Goal: Task Accomplishment & Management: Use online tool/utility

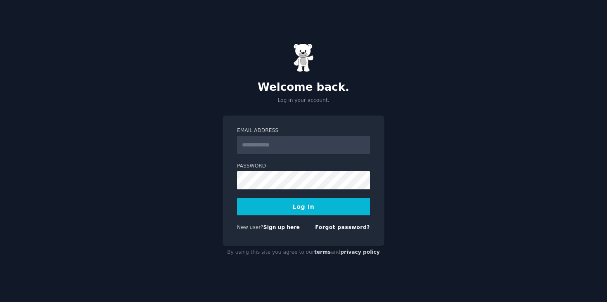
type input "**********"
click at [324, 215] on button "Log In" at bounding box center [303, 206] width 133 height 17
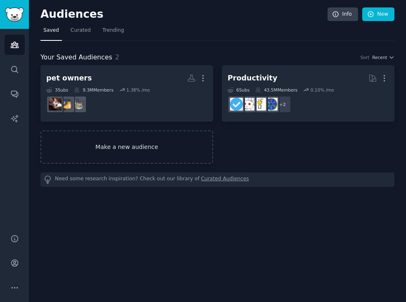
click at [166, 152] on link "Make a new audience" at bounding box center [126, 146] width 173 height 33
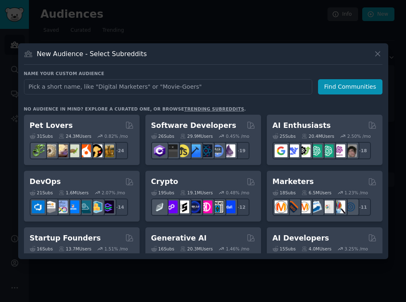
click at [167, 90] on input "text" at bounding box center [168, 86] width 288 height 15
click at [240, 34] on div at bounding box center [203, 151] width 406 height 302
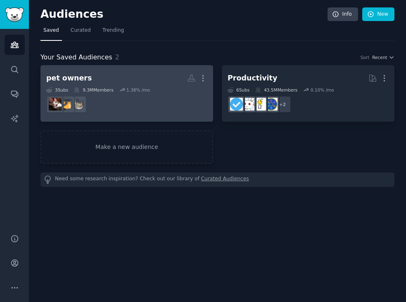
click at [116, 102] on div at bounding box center [126, 104] width 161 height 17
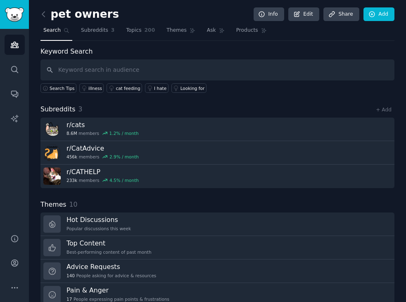
click at [116, 68] on input "text" at bounding box center [217, 69] width 354 height 21
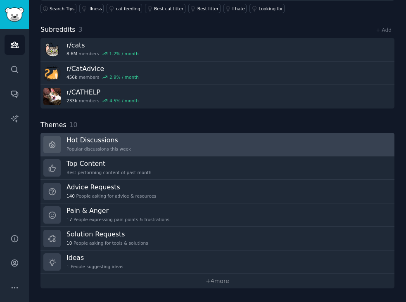
scroll to position [5, 0]
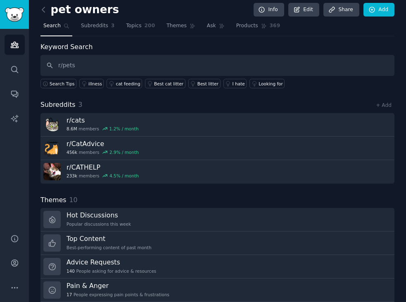
click at [92, 68] on input "r/pets" at bounding box center [217, 65] width 354 height 21
type input "r/pets"
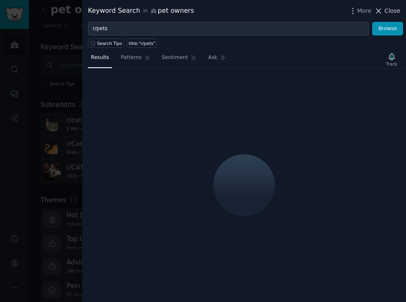
click at [393, 10] on span "Close" at bounding box center [392, 11] width 16 height 9
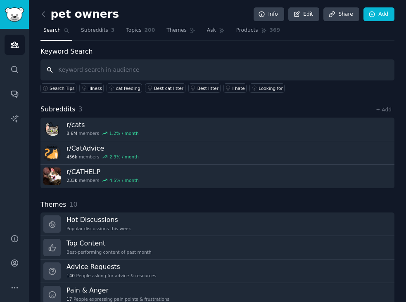
click at [119, 74] on input "text" at bounding box center [217, 69] width 354 height 21
click at [57, 32] on span "Search" at bounding box center [51, 30] width 17 height 7
click at [47, 17] on icon at bounding box center [43, 14] width 9 height 9
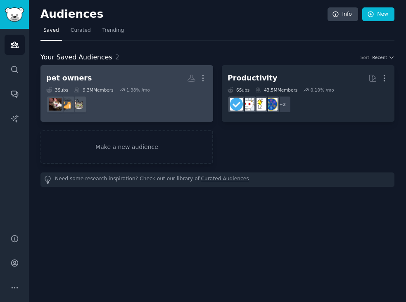
click at [103, 96] on div at bounding box center [126, 104] width 161 height 17
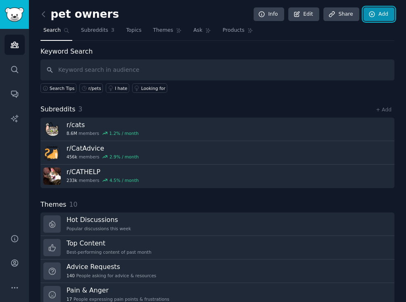
click at [371, 18] on link "Add" at bounding box center [378, 14] width 31 height 14
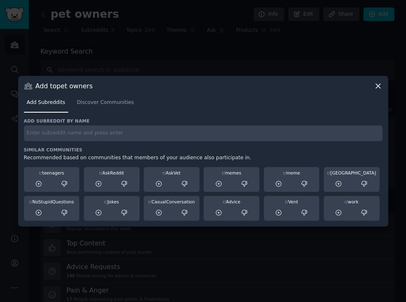
click at [95, 136] on input "text" at bounding box center [203, 133] width 358 height 16
type input "r/pets"
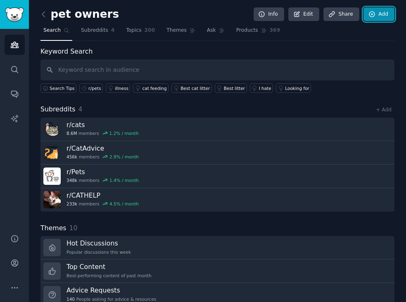
click at [376, 18] on link "Add" at bounding box center [378, 14] width 31 height 14
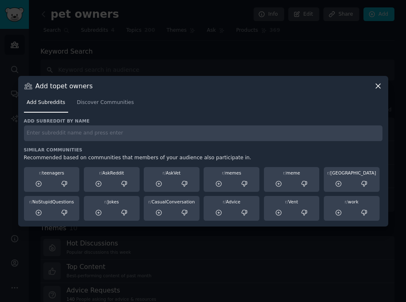
click at [271, 128] on input "text" at bounding box center [203, 133] width 358 height 16
type input "r/dogs"
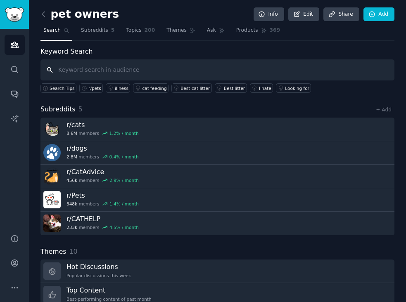
click at [272, 71] on input "text" at bounding box center [217, 69] width 354 height 21
type input "grieving"
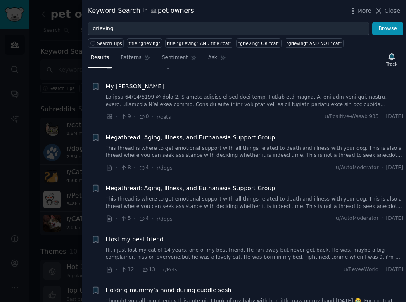
scroll to position [158, 0]
click at [241, 151] on link "This thread is where to get emotional support with all things related to death …" at bounding box center [255, 151] width 298 height 14
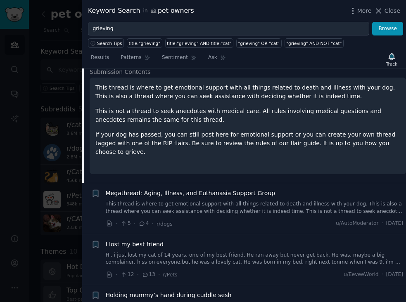
scroll to position [303, 0]
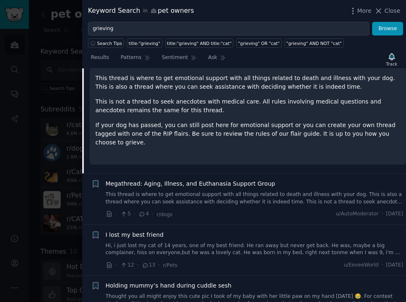
click at [227, 181] on div "Megathread: Aging, Illness, and Euthanasia Support Group This thread is where t…" at bounding box center [255, 193] width 298 height 26
click at [235, 180] on span "Megathread: Aging, Illness, and Euthanasia Support Group" at bounding box center [191, 184] width 170 height 9
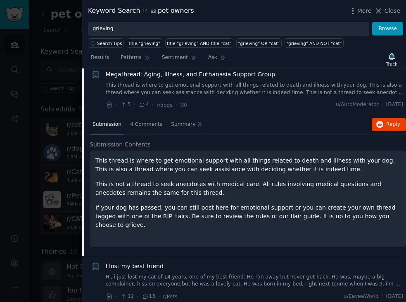
scroll to position [268, 0]
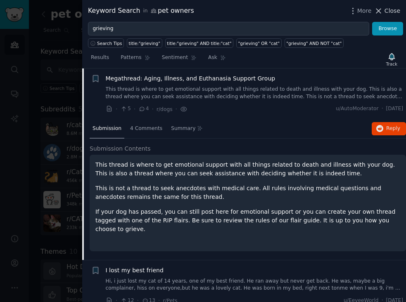
click at [393, 11] on span "Close" at bounding box center [392, 11] width 16 height 9
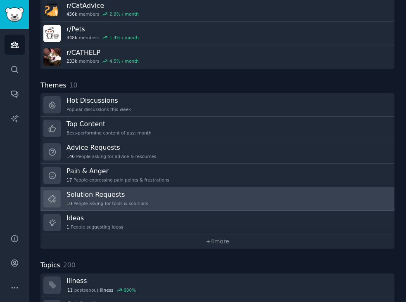
scroll to position [167, 0]
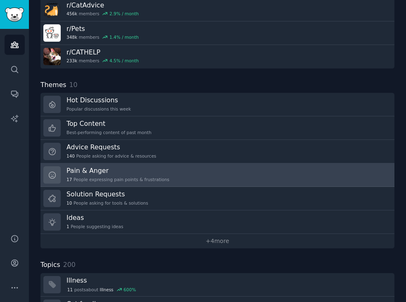
click at [149, 181] on div "17 People expressing pain points & frustrations" at bounding box center [117, 180] width 103 height 6
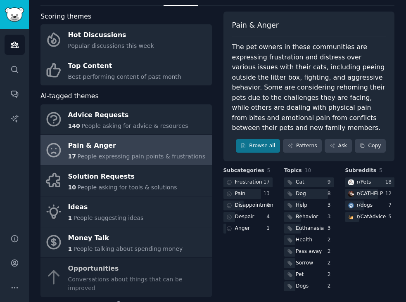
scroll to position [28, 0]
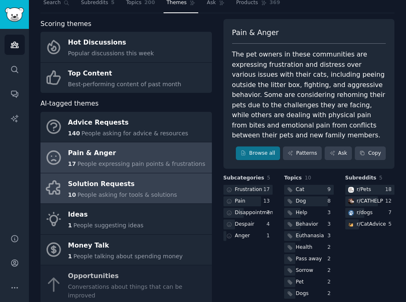
click at [149, 195] on span "People asking for tools & solutions" at bounding box center [126, 195] width 99 height 7
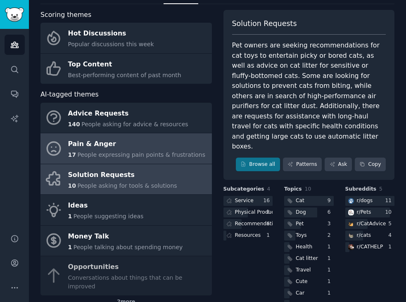
scroll to position [38, 0]
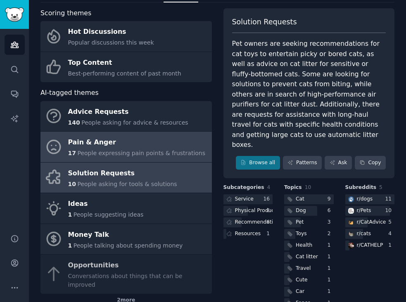
click at [149, 146] on div "Pain & Anger" at bounding box center [136, 142] width 137 height 13
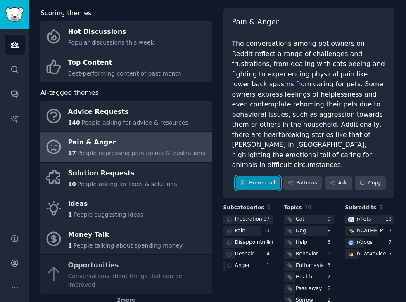
click at [255, 176] on link "Browse all" at bounding box center [258, 183] width 44 height 14
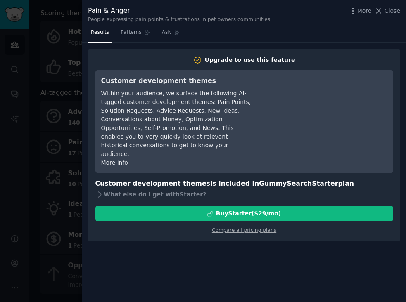
click at [32, 233] on div at bounding box center [203, 151] width 406 height 302
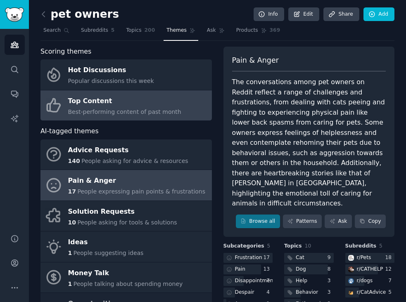
click at [138, 106] on div "Top Content" at bounding box center [124, 101] width 113 height 13
